Goal: Task Accomplishment & Management: Manage account settings

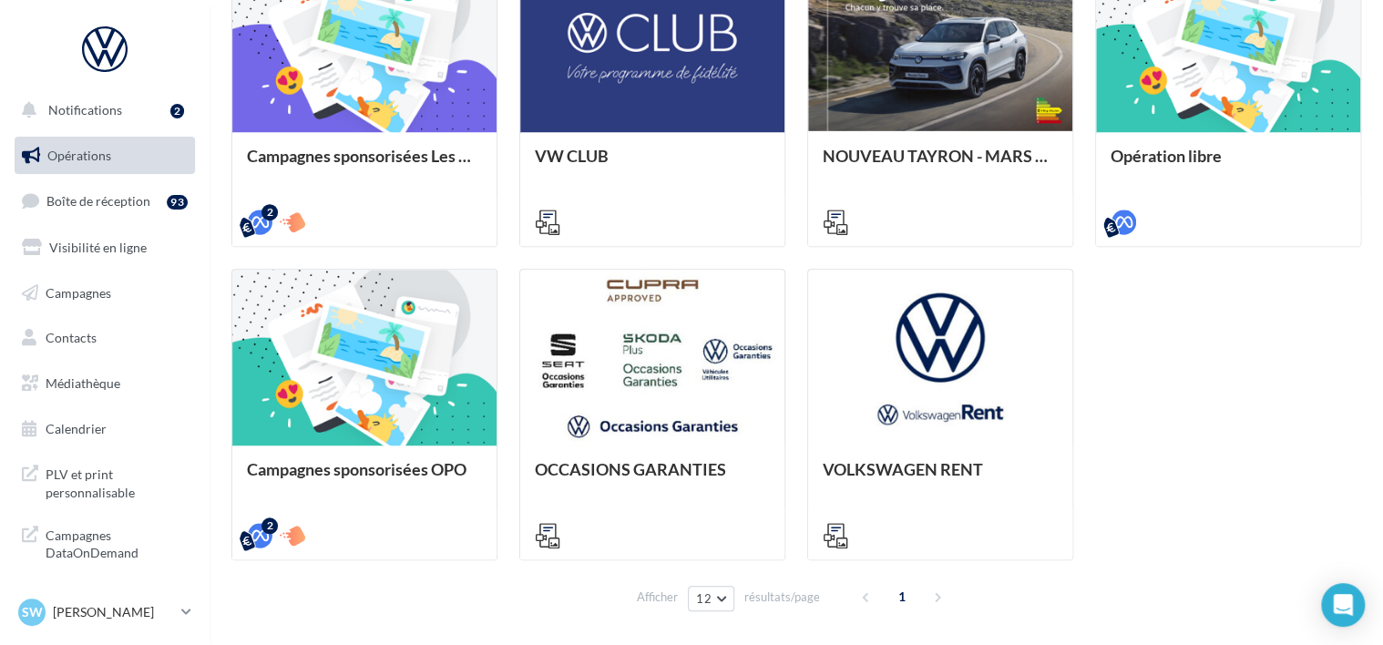
scroll to position [572, 0]
click at [123, 605] on p "[PERSON_NAME]" at bounding box center [113, 612] width 121 height 18
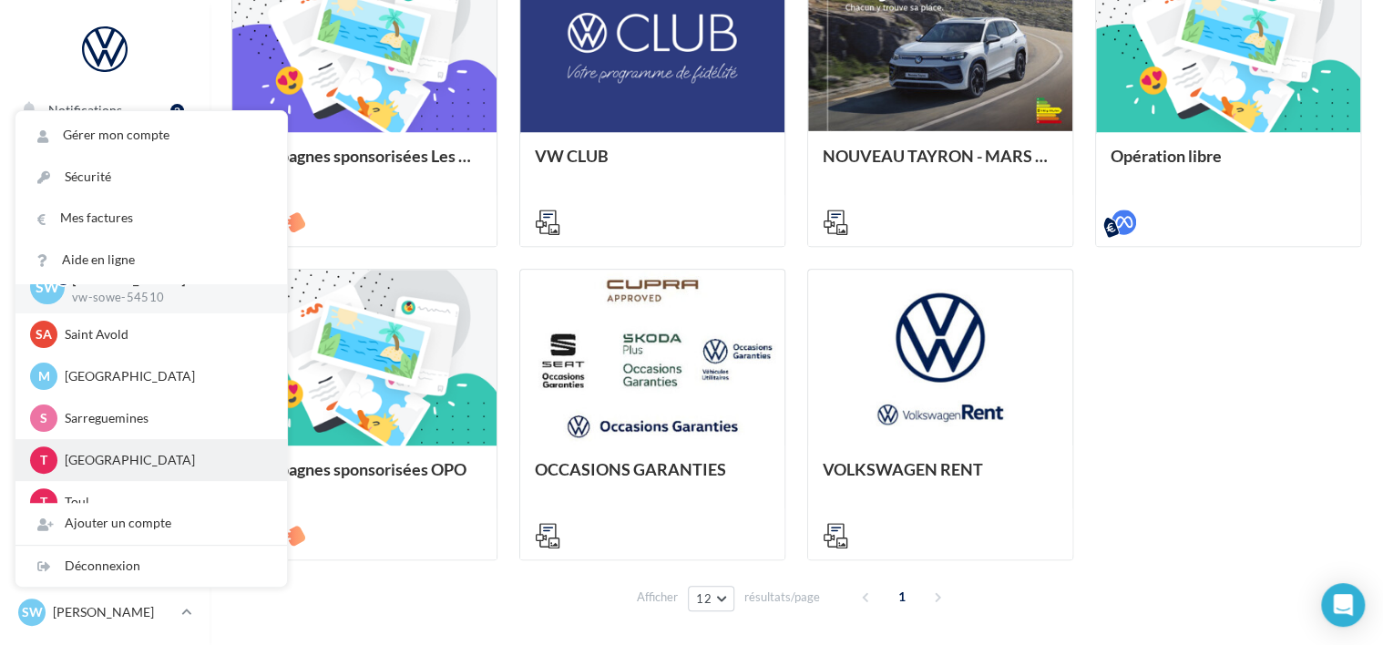
scroll to position [0, 0]
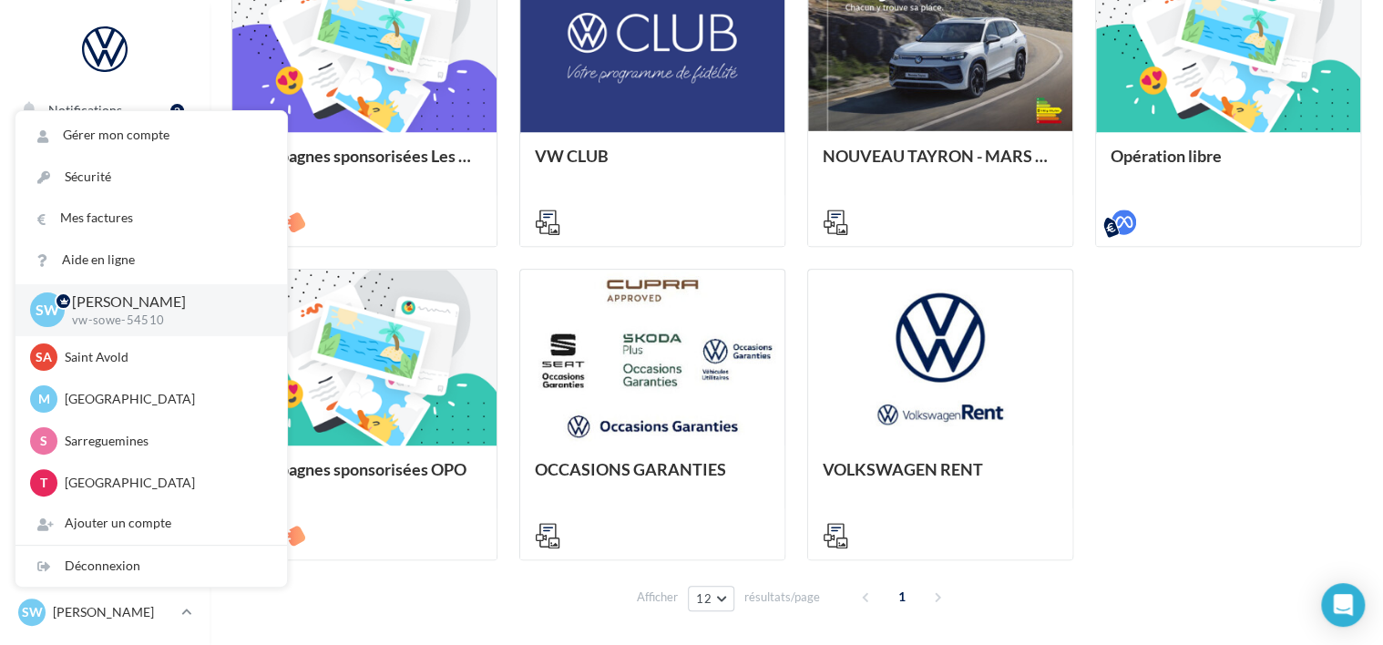
click at [1147, 430] on div "Campagnes sponsorisées Les Instants VW Octobre META | Instants VW Octobre | Lea…" at bounding box center [796, 257] width 1130 height 605
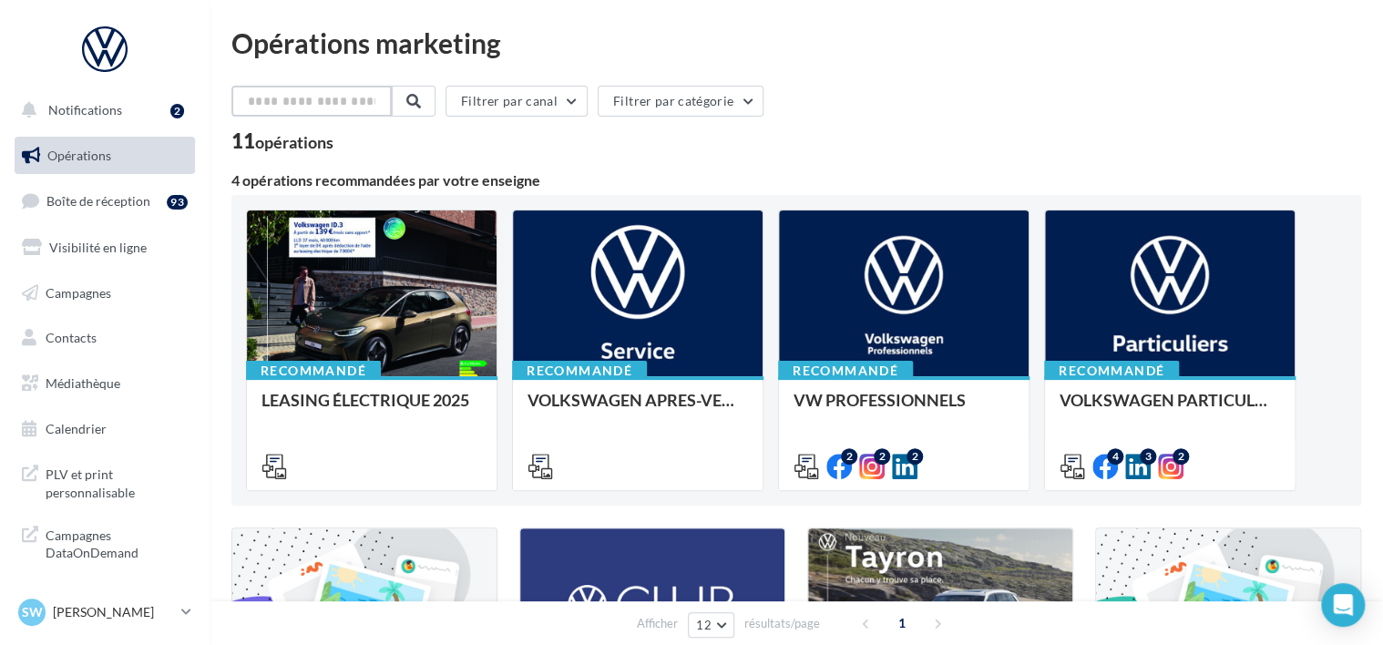
click at [302, 101] on input "text" at bounding box center [311, 101] width 160 height 31
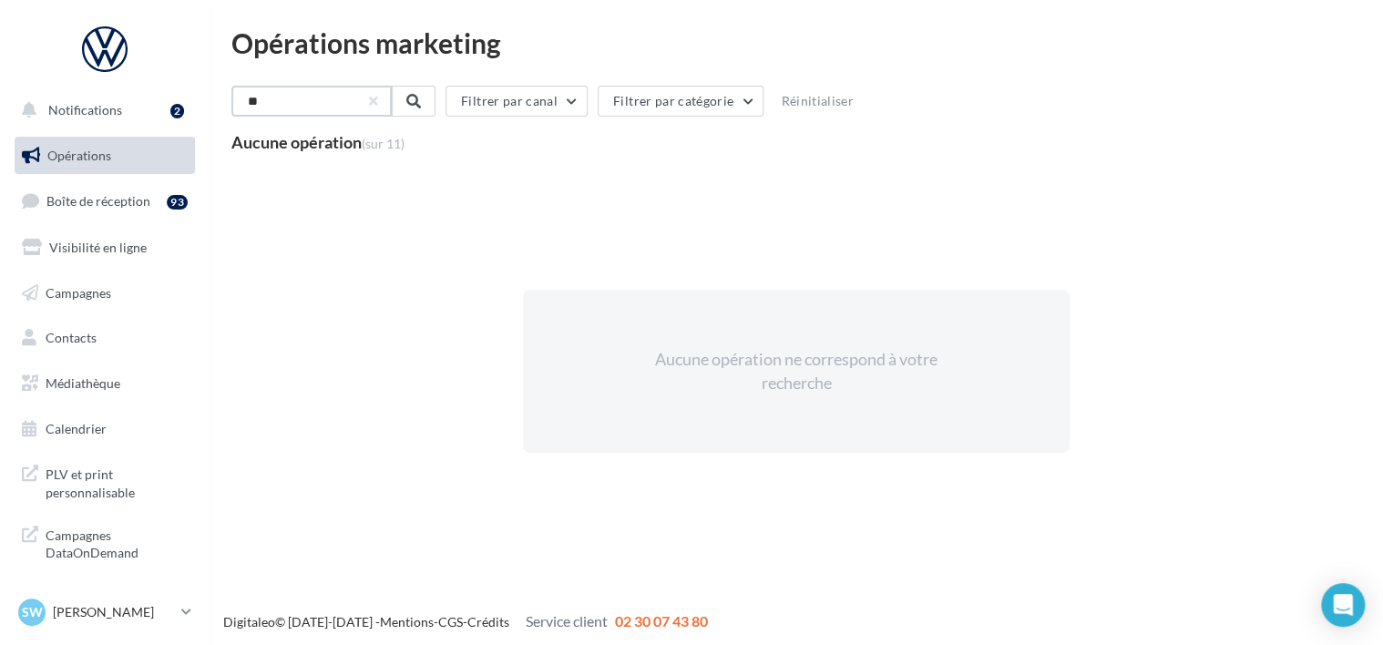
type input "*"
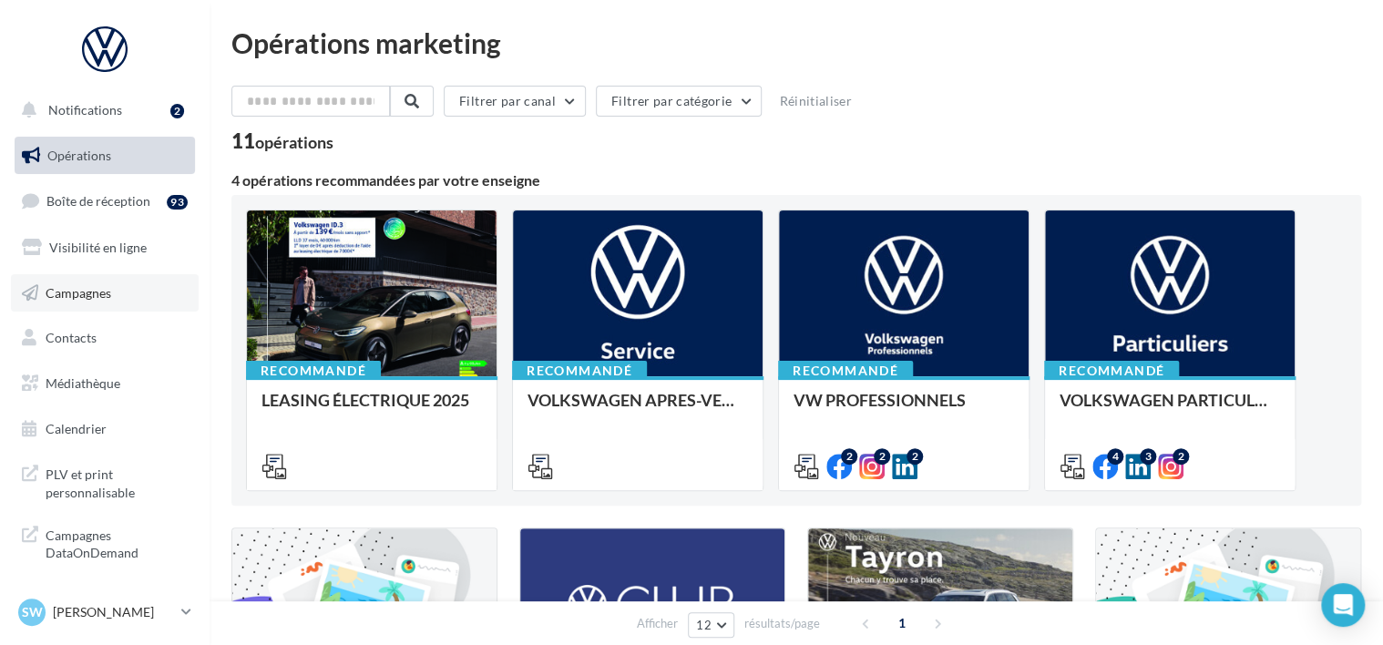
click at [87, 291] on span "Campagnes" at bounding box center [79, 291] width 66 height 15
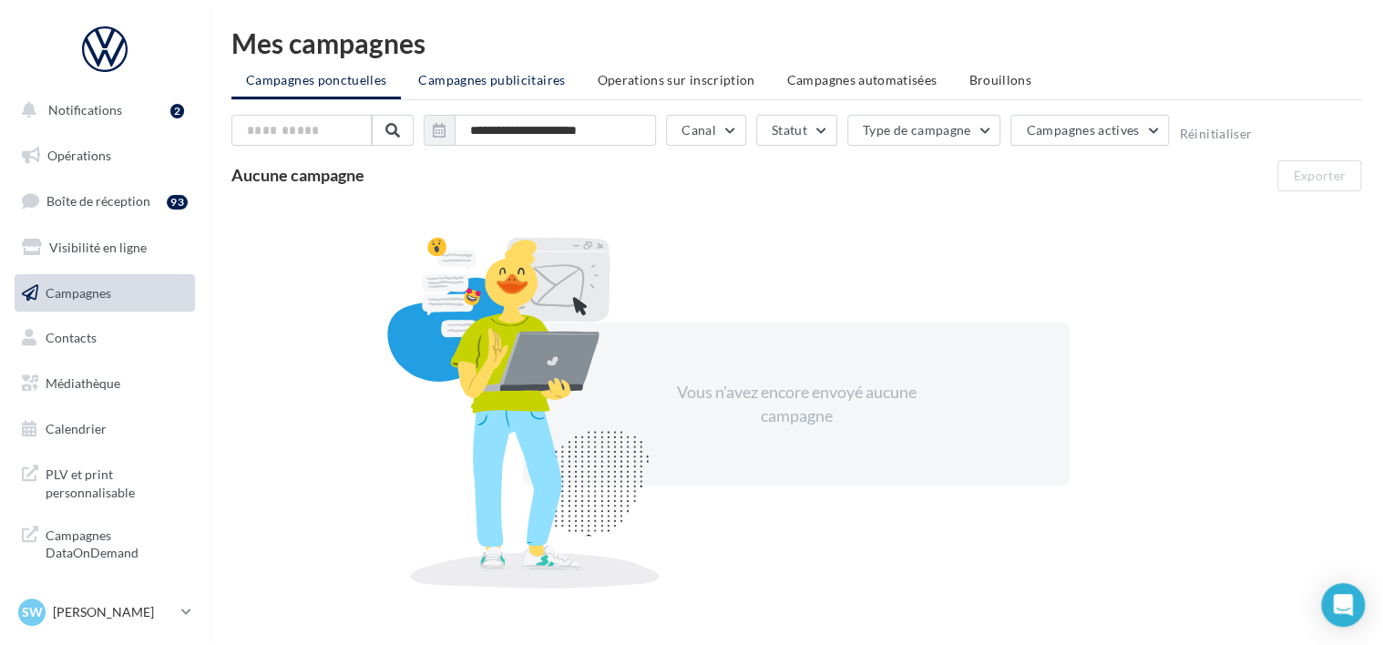
click at [497, 82] on span "Campagnes publicitaires" at bounding box center [491, 79] width 147 height 15
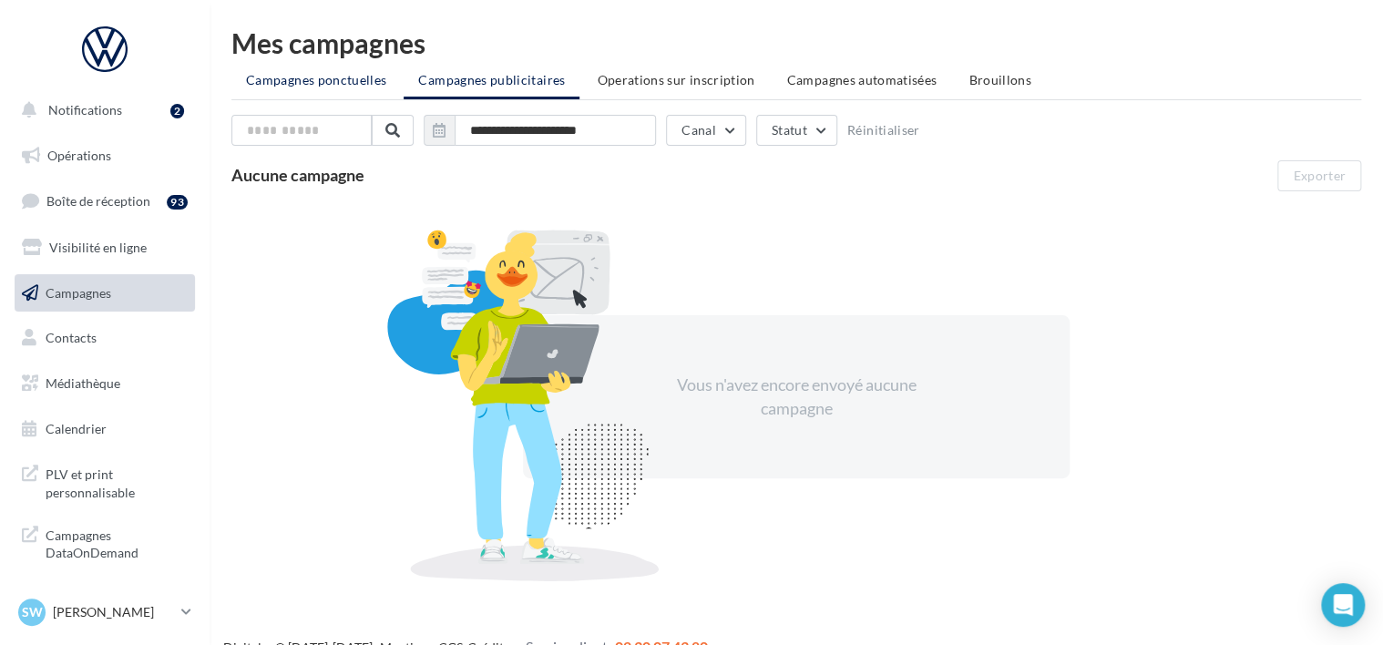
click at [339, 71] on li "Campagnes ponctuelles" at bounding box center [315, 80] width 169 height 33
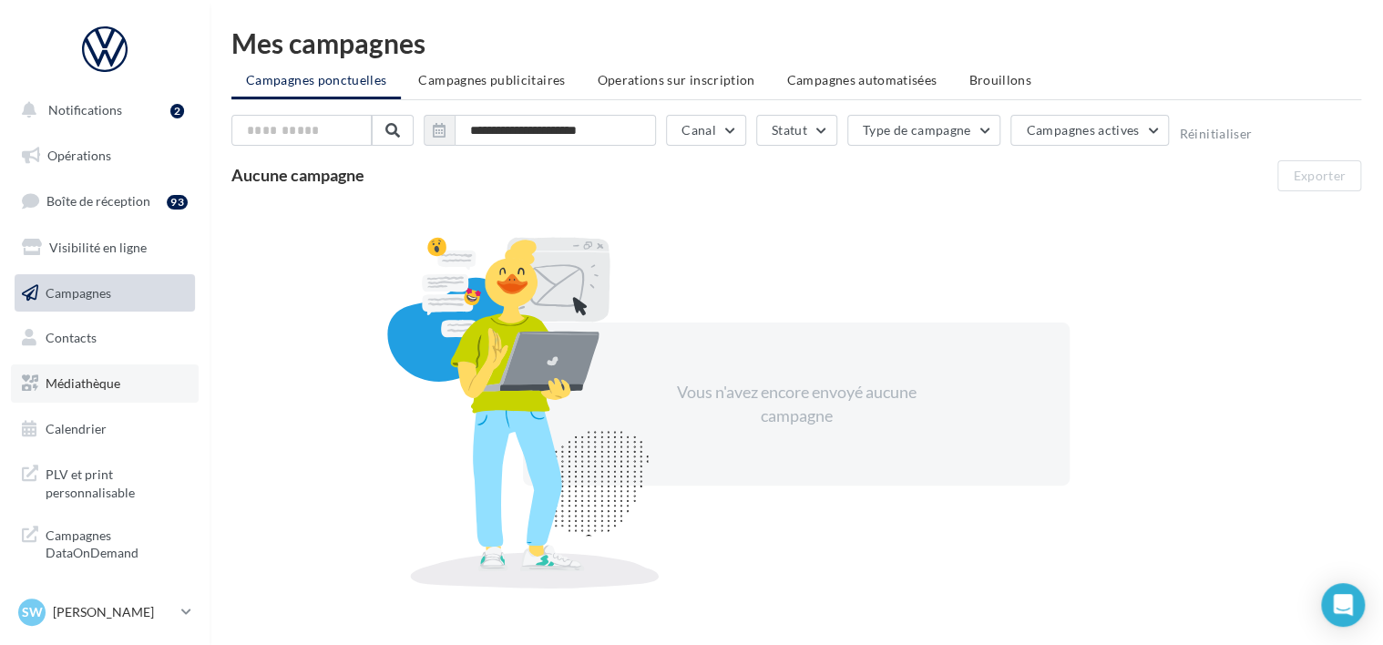
click at [77, 394] on link "Médiathèque" at bounding box center [105, 383] width 188 height 38
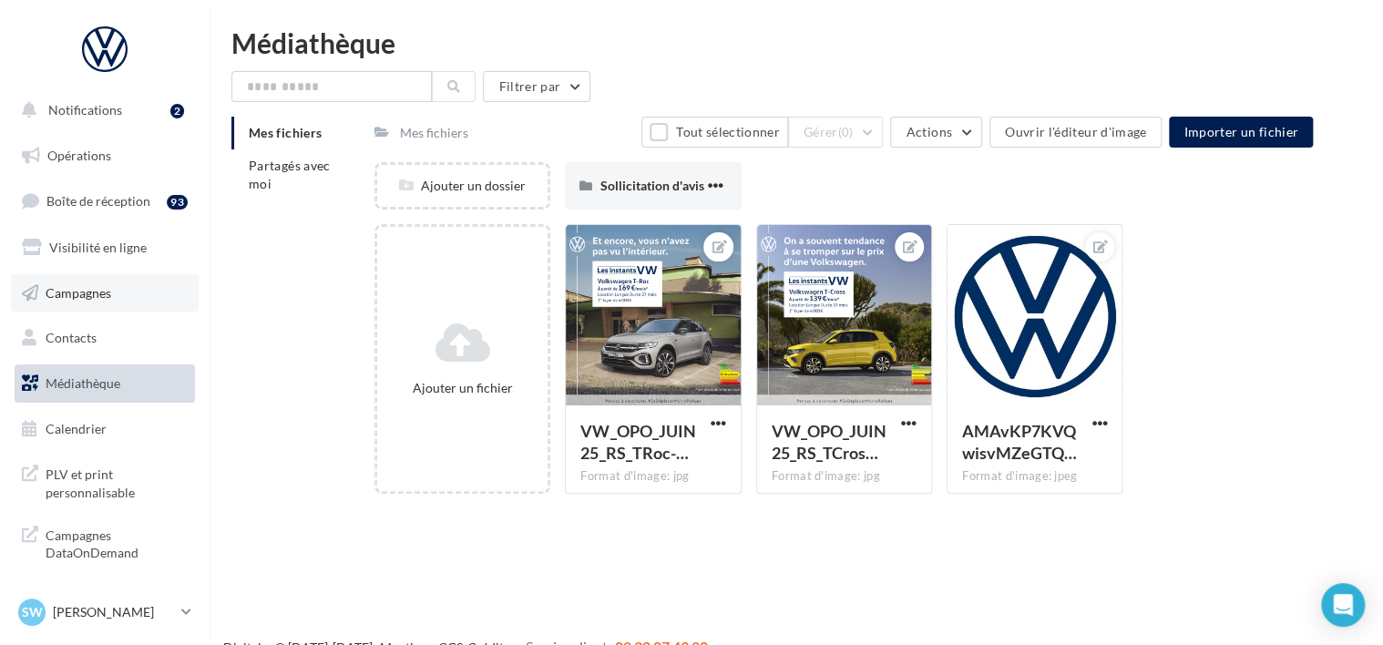
click at [117, 289] on link "Campagnes" at bounding box center [105, 293] width 188 height 38
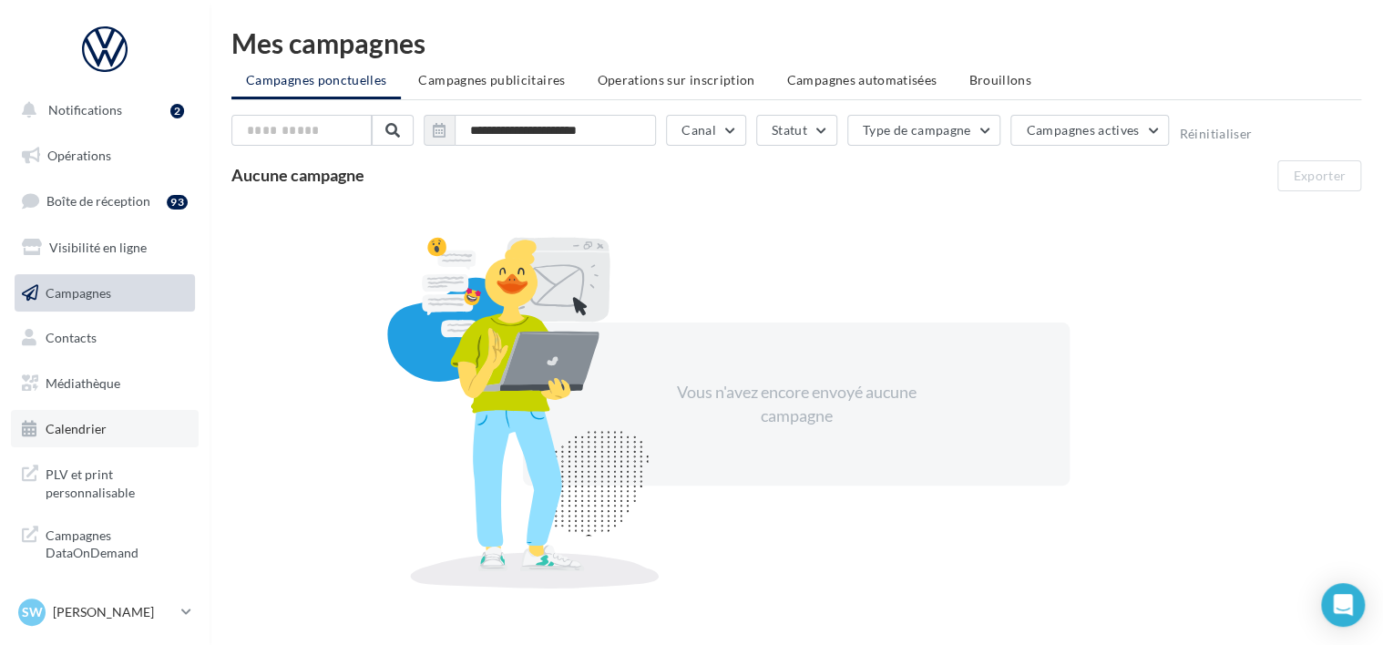
click at [95, 434] on span "Calendrier" at bounding box center [76, 428] width 61 height 15
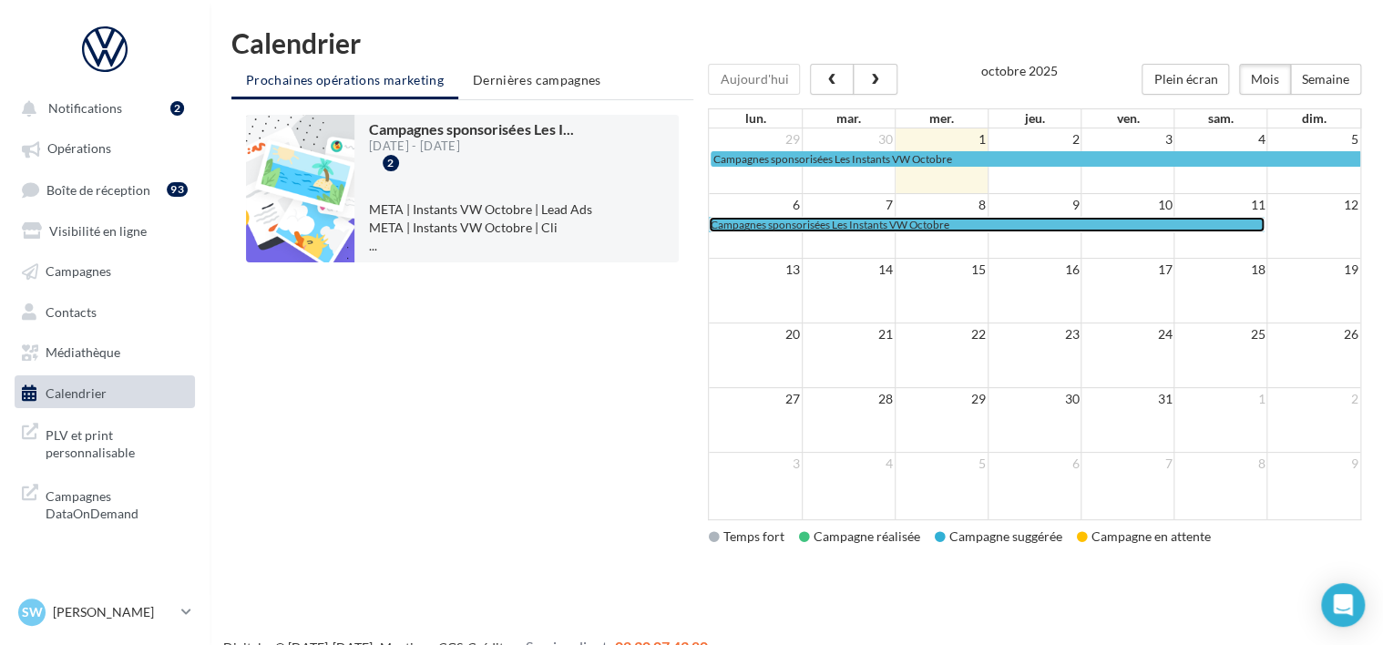
click at [778, 220] on span "Campagnes sponsorisées Les Instants VW Octobre" at bounding box center [829, 225] width 239 height 14
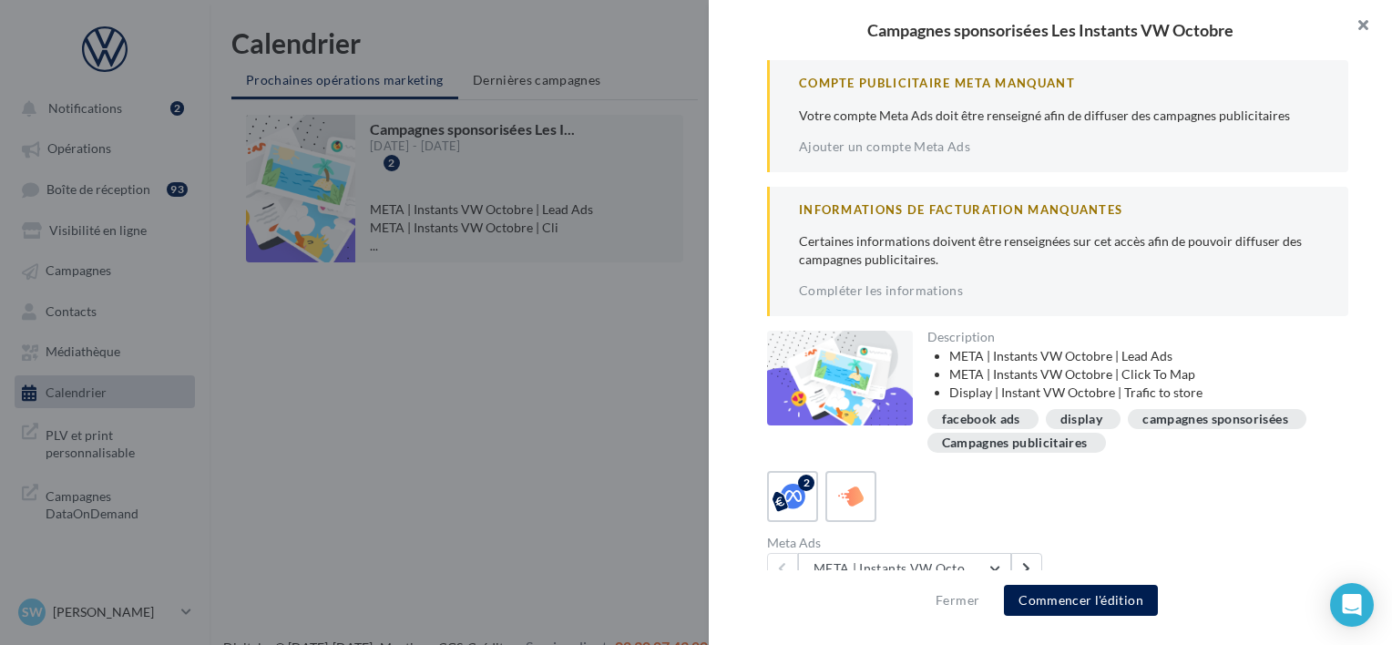
click at [1361, 26] on button "button" at bounding box center [1355, 27] width 73 height 55
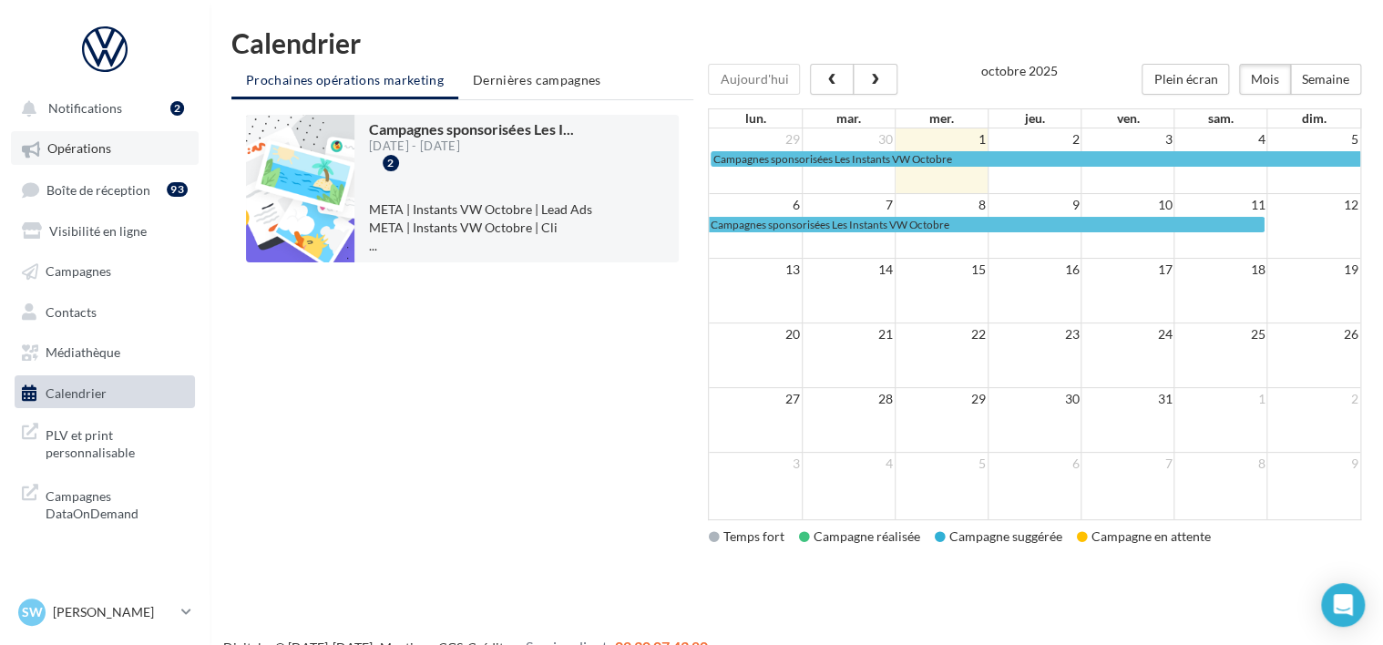
click at [57, 142] on span "Opérations" at bounding box center [79, 148] width 64 height 15
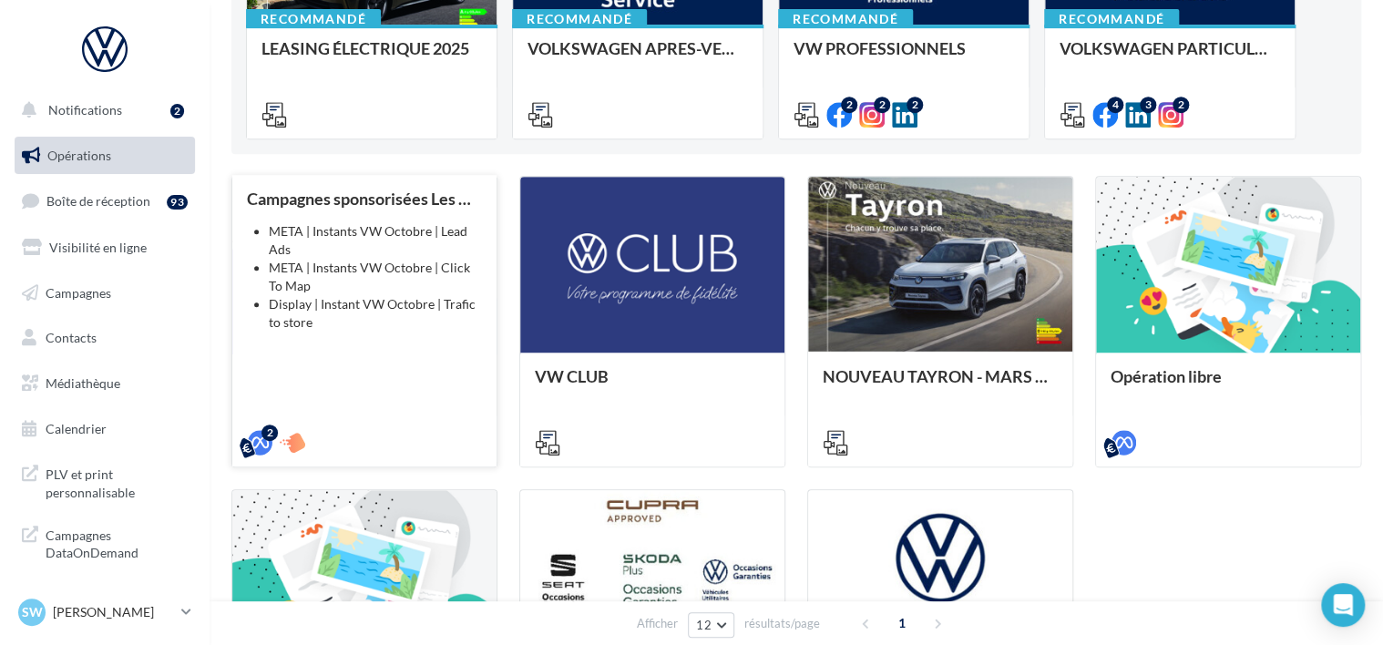
scroll to position [638, 0]
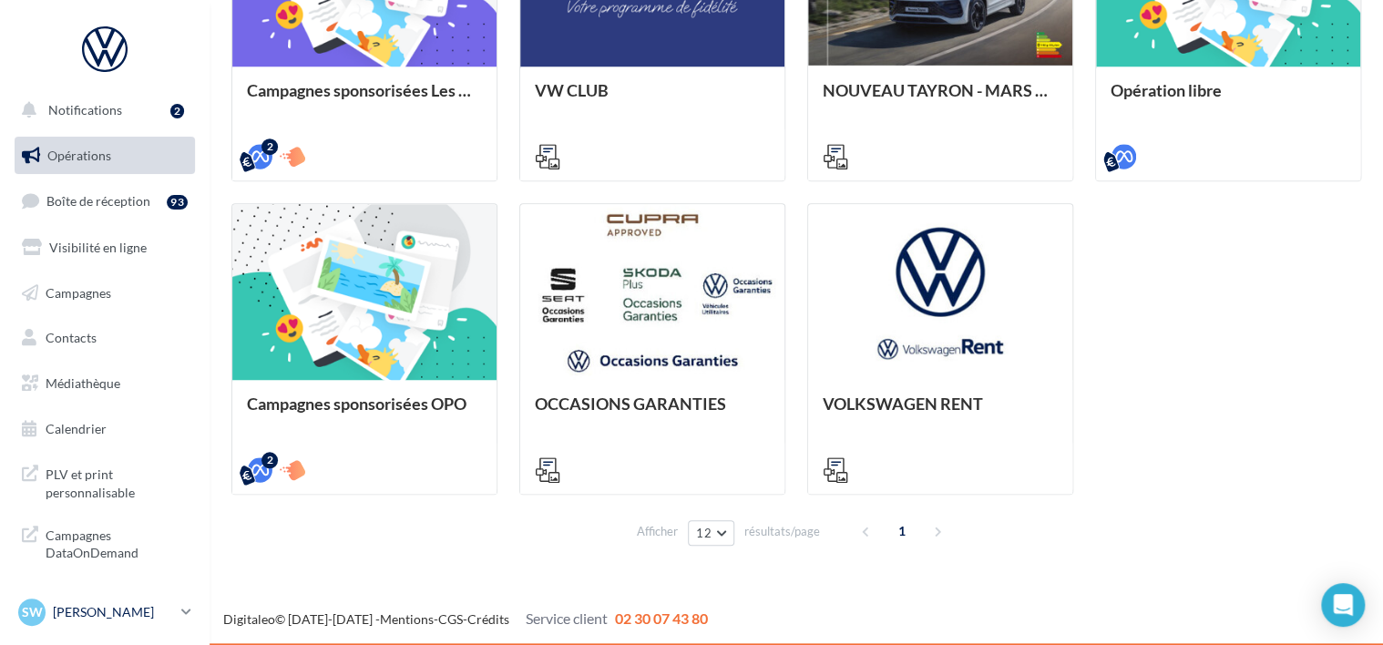
click at [120, 612] on p "[PERSON_NAME]" at bounding box center [113, 612] width 121 height 18
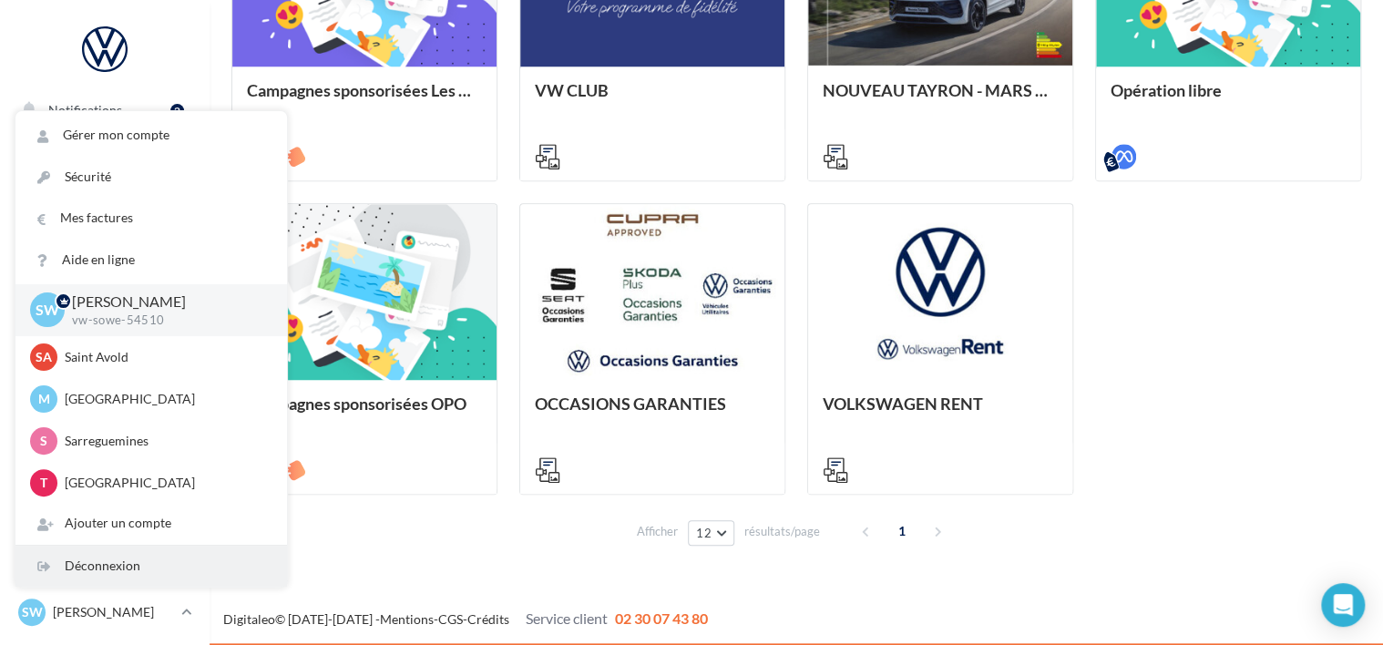
click at [110, 570] on div "Déconnexion" at bounding box center [150, 566] width 271 height 41
